Goal: Answer question/provide support: Share knowledge or assist other users

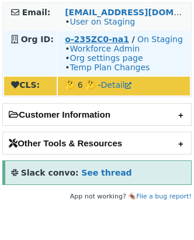
click at [86, 37] on strong "o-235ZC0-na1" at bounding box center [97, 38] width 64 height 9
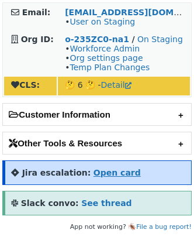
click at [99, 168] on strong "Open card" at bounding box center [116, 172] width 47 height 9
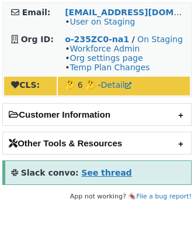
click at [95, 173] on strong "See thread" at bounding box center [106, 172] width 50 height 9
